Goal: Information Seeking & Learning: Learn about a topic

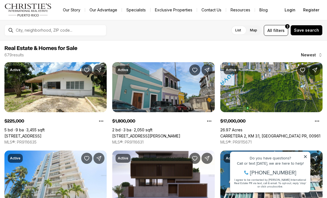
click at [307, 155] on icon at bounding box center [306, 156] width 4 height 4
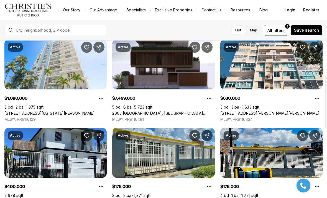
scroll to position [111, 0]
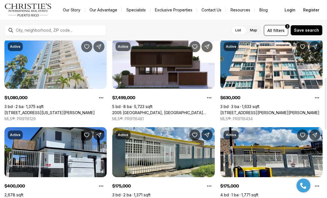
click at [292, 197] on link "4D53 Playera Lomas Verdes 4D53 PLAYERA LOMAS VERDES, BAYAMON PR, 00956" at bounding box center [271, 200] width 102 height 5
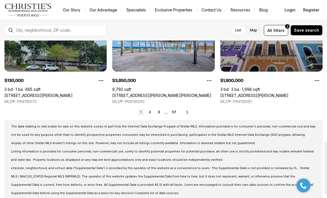
scroll to position [306, 0]
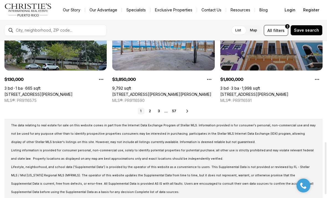
click at [147, 108] on link "2" at bounding box center [150, 111] width 7 height 7
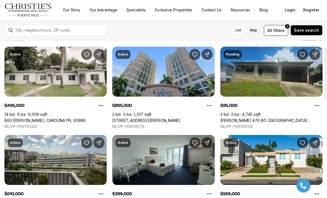
scroll to position [27, 0]
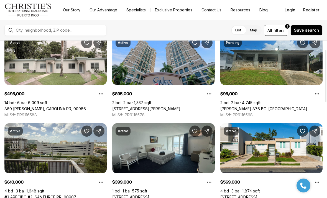
click at [68, 106] on link "860 [PERSON_NAME], CAROLINA PR, 00986" at bounding box center [45, 108] width 82 height 5
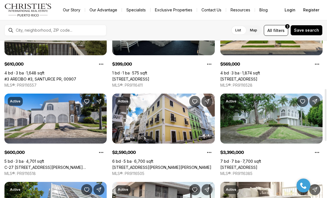
scroll to position [168, 0]
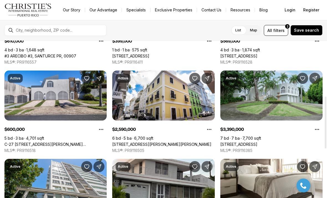
click at [258, 142] on link "[STREET_ADDRESS]" at bounding box center [238, 144] width 37 height 5
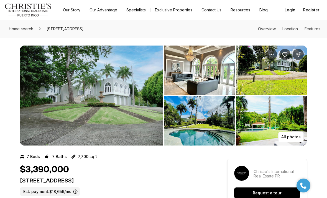
scroll to position [1, 0]
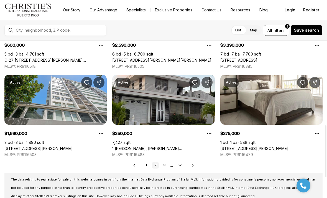
scroll to position [252, 0]
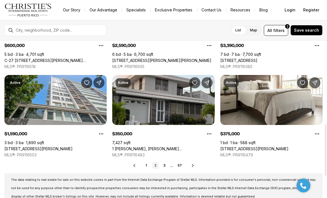
click at [163, 165] on link "3" at bounding box center [164, 165] width 7 height 7
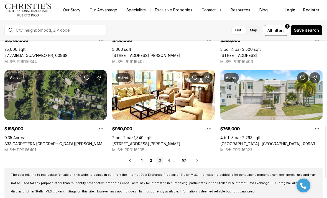
scroll to position [258, 0]
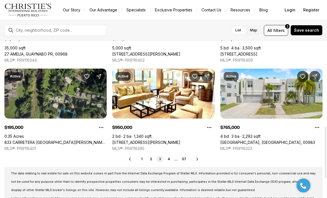
click at [170, 159] on link "4" at bounding box center [169, 159] width 7 height 7
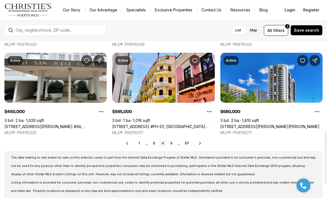
scroll to position [274, 0]
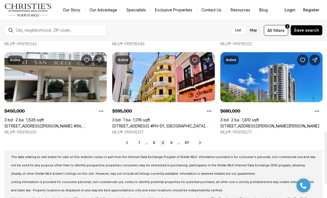
click at [172, 142] on link "5" at bounding box center [171, 142] width 7 height 7
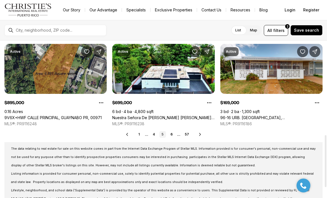
scroll to position [287, 0]
